Goal: Task Accomplishment & Management: Manage account settings

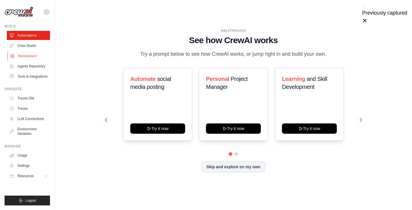
click at [30, 56] on link "Marketplace" at bounding box center [28, 55] width 43 height 9
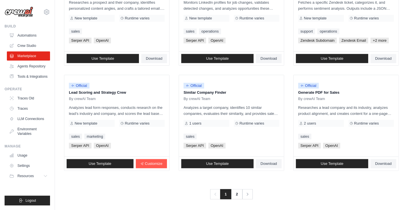
scroll to position [319, 0]
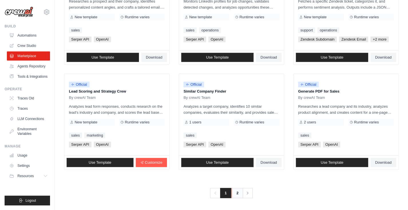
click at [238, 193] on link "2" at bounding box center [237, 193] width 11 height 10
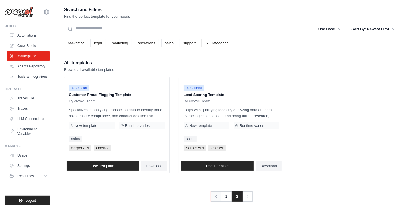
click at [217, 198] on icon "Pagination" at bounding box center [216, 197] width 6 height 6
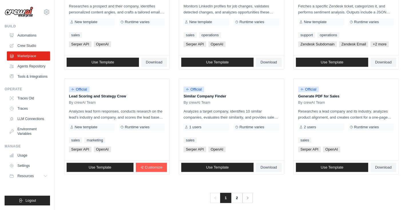
scroll to position [319, 0]
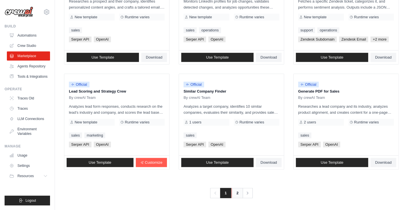
click at [238, 193] on link "2" at bounding box center [237, 193] width 11 height 10
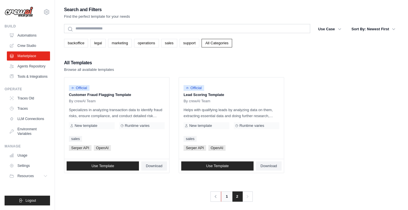
click at [225, 197] on link "1" at bounding box center [226, 197] width 11 height 10
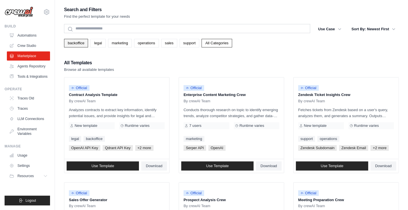
click at [72, 43] on link "backoffice" at bounding box center [76, 43] width 24 height 9
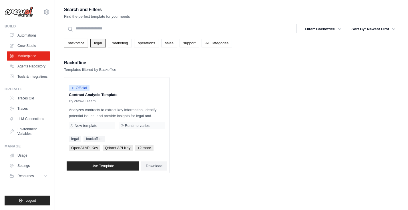
click at [99, 43] on link "legal" at bounding box center [97, 43] width 15 height 9
click at [120, 43] on link "marketing" at bounding box center [120, 43] width 24 height 9
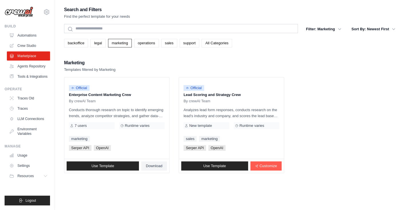
click at [214, 44] on link "All Categories" at bounding box center [217, 43] width 31 height 9
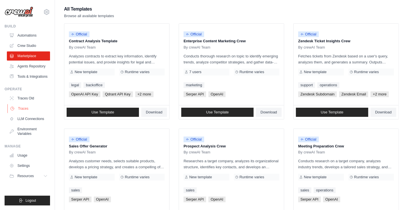
scroll to position [54, 0]
click at [21, 176] on span "Resources" at bounding box center [26, 176] width 16 height 5
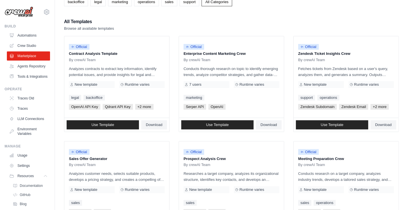
scroll to position [39, 0]
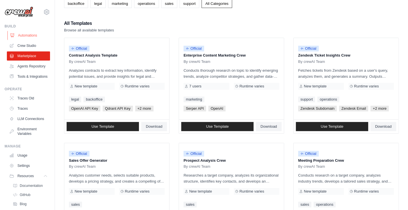
click at [25, 35] on link "Automations" at bounding box center [28, 35] width 43 height 9
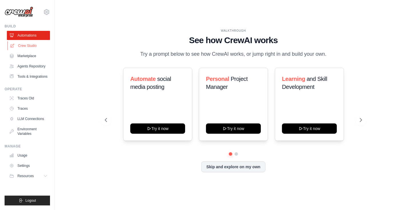
click at [24, 46] on link "Crew Studio" at bounding box center [28, 45] width 43 height 9
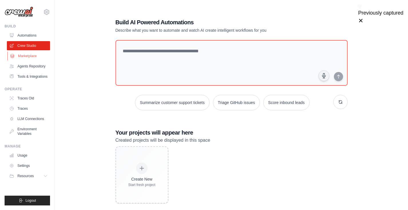
click at [23, 57] on link "Marketplace" at bounding box center [28, 55] width 43 height 9
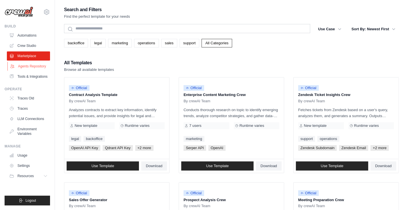
click at [23, 67] on link "Agents Repository" at bounding box center [28, 66] width 43 height 9
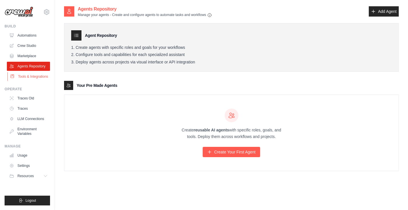
click at [25, 76] on link "Tools & Integrations" at bounding box center [28, 76] width 43 height 9
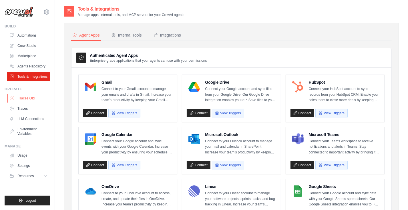
click at [25, 97] on link "Traces Old" at bounding box center [28, 98] width 43 height 9
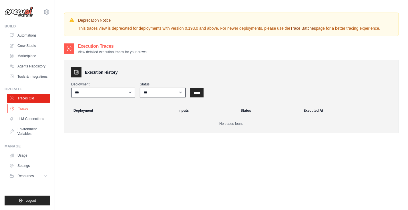
click at [24, 110] on link "Traces" at bounding box center [28, 108] width 43 height 9
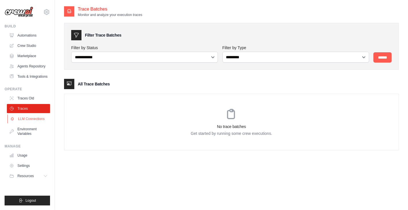
click at [24, 119] on link "LLM Connections" at bounding box center [28, 118] width 43 height 9
click at [27, 129] on link "Environment Variables" at bounding box center [28, 132] width 43 height 14
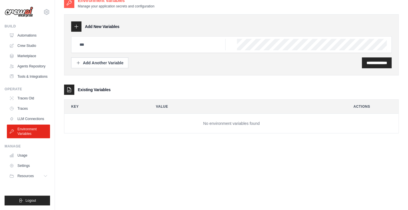
scroll to position [11, 0]
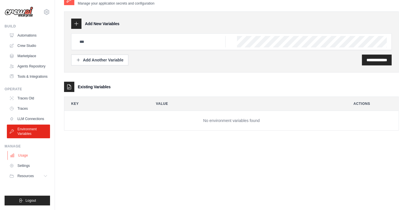
click at [23, 156] on link "Usage" at bounding box center [28, 155] width 43 height 9
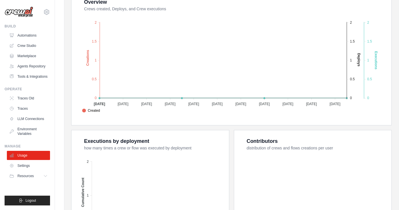
scroll to position [122, 0]
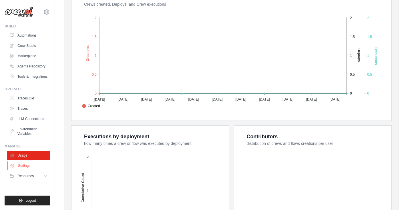
click at [30, 164] on link "Settings" at bounding box center [28, 165] width 43 height 9
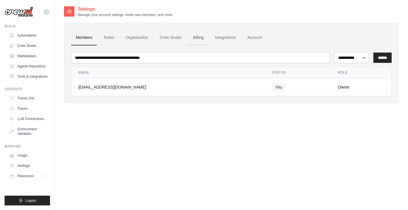
click at [198, 37] on link "Billing" at bounding box center [198, 37] width 20 height 15
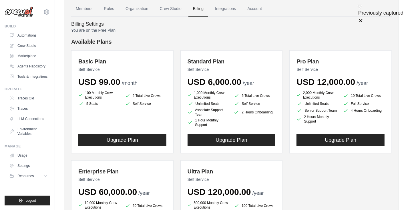
scroll to position [30, 0]
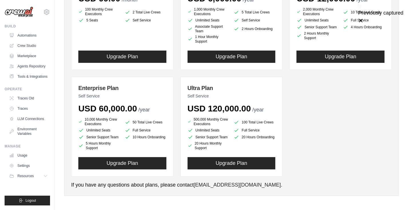
click at [124, 112] on span "USD 60,000.00" at bounding box center [107, 108] width 59 height 9
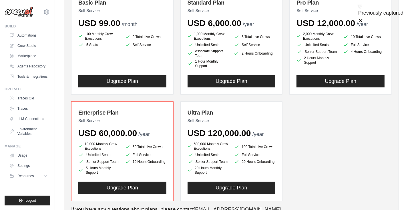
scroll to position [88, 0]
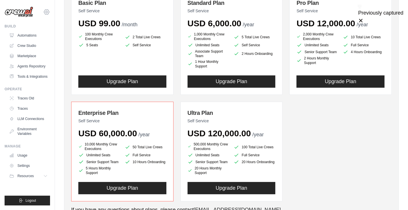
click at [45, 11] on icon at bounding box center [46, 12] width 7 height 7
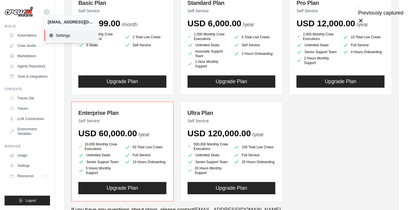
click at [60, 35] on span "Settings" at bounding box center [71, 36] width 45 height 6
